Goal: Task Accomplishment & Management: Manage account settings

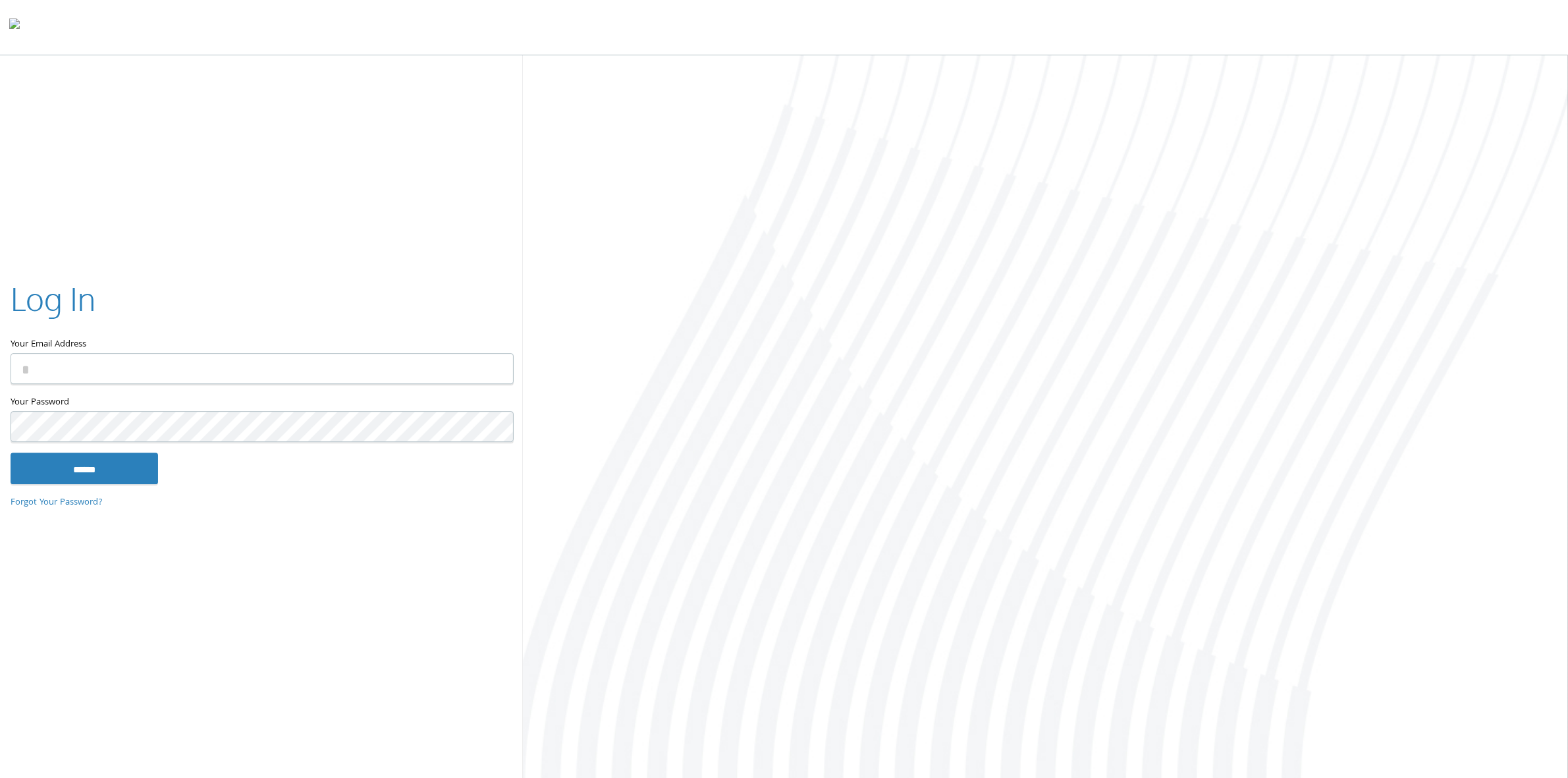
click at [903, 250] on div at bounding box center [1046, 418] width 1045 height 725
click at [205, 367] on input "Your Email Address" at bounding box center [262, 368] width 503 height 31
type input "**********"
click at [11, 453] on input "******" at bounding box center [84, 469] width 148 height 32
